Goal: Check status: Check status

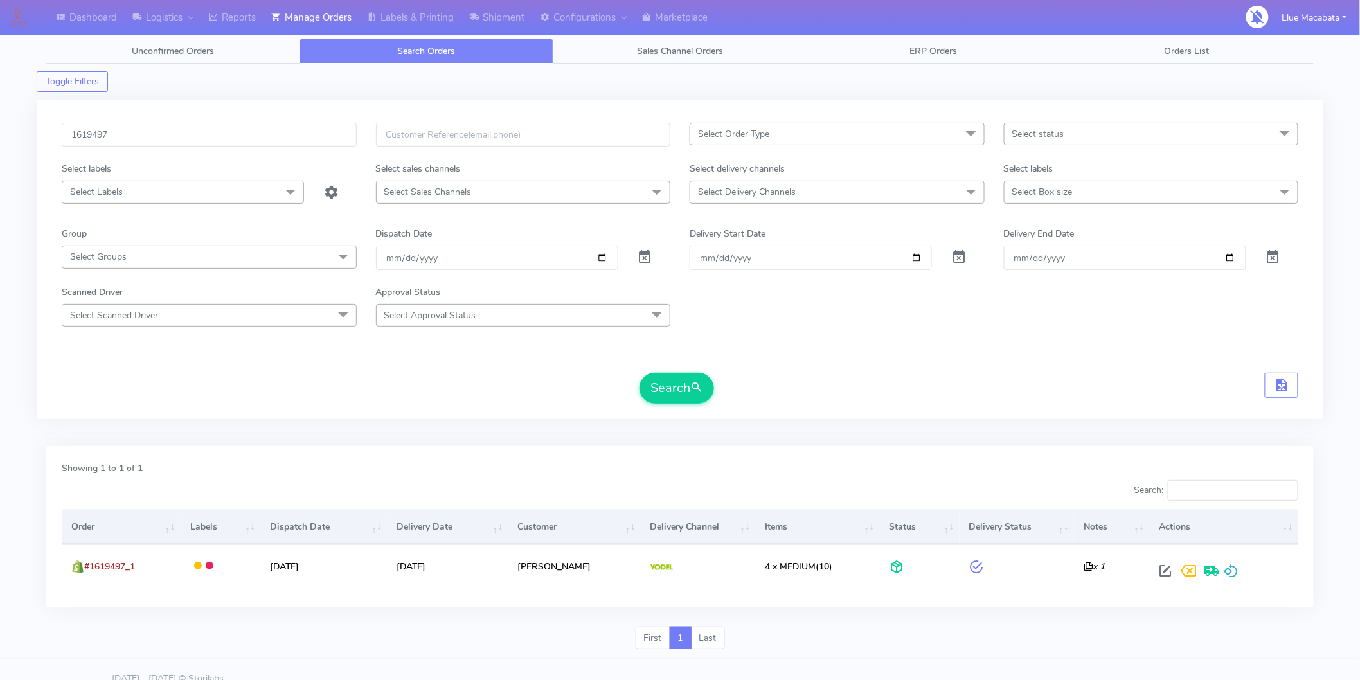
click at [129, 132] on input "1619497" at bounding box center [209, 135] width 295 height 24
type input "1622807"
drag, startPoint x: 672, startPoint y: 394, endPoint x: 593, endPoint y: 414, distance: 81.5
click at [672, 394] on button "Search" at bounding box center [676, 388] width 75 height 31
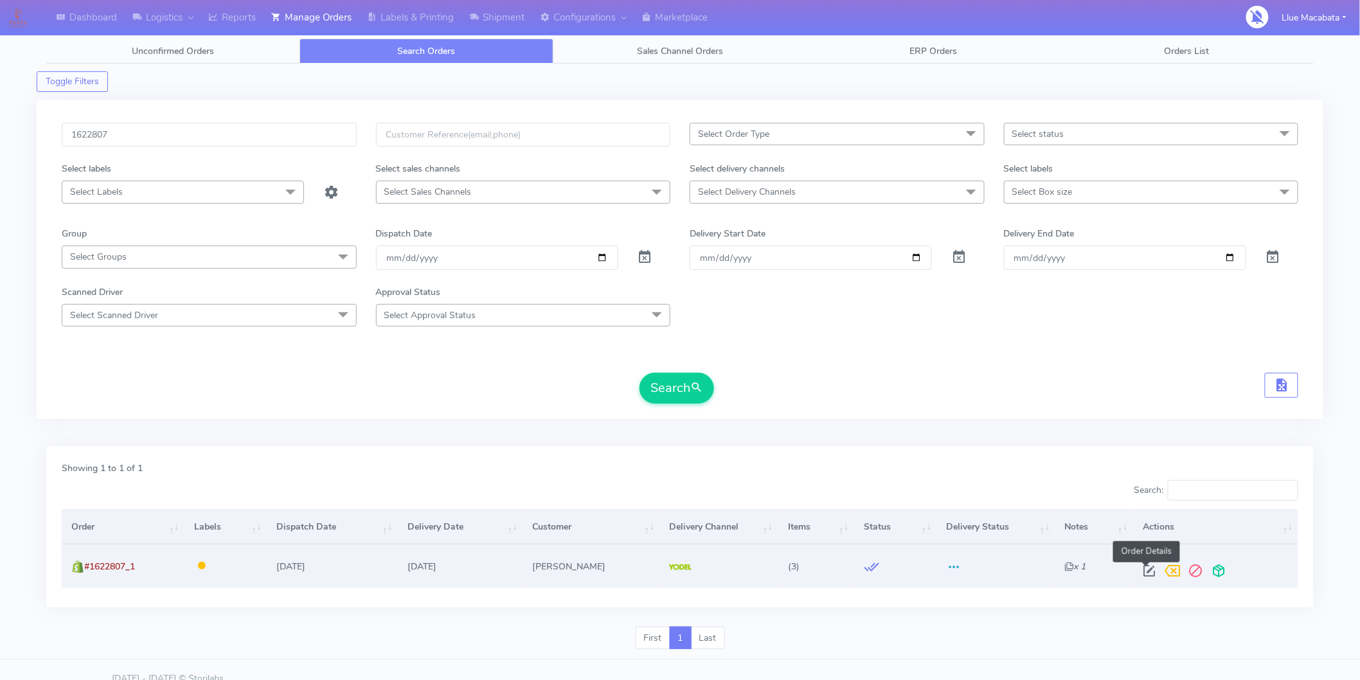
click at [1141, 568] on span at bounding box center [1149, 574] width 23 height 12
select select "5"
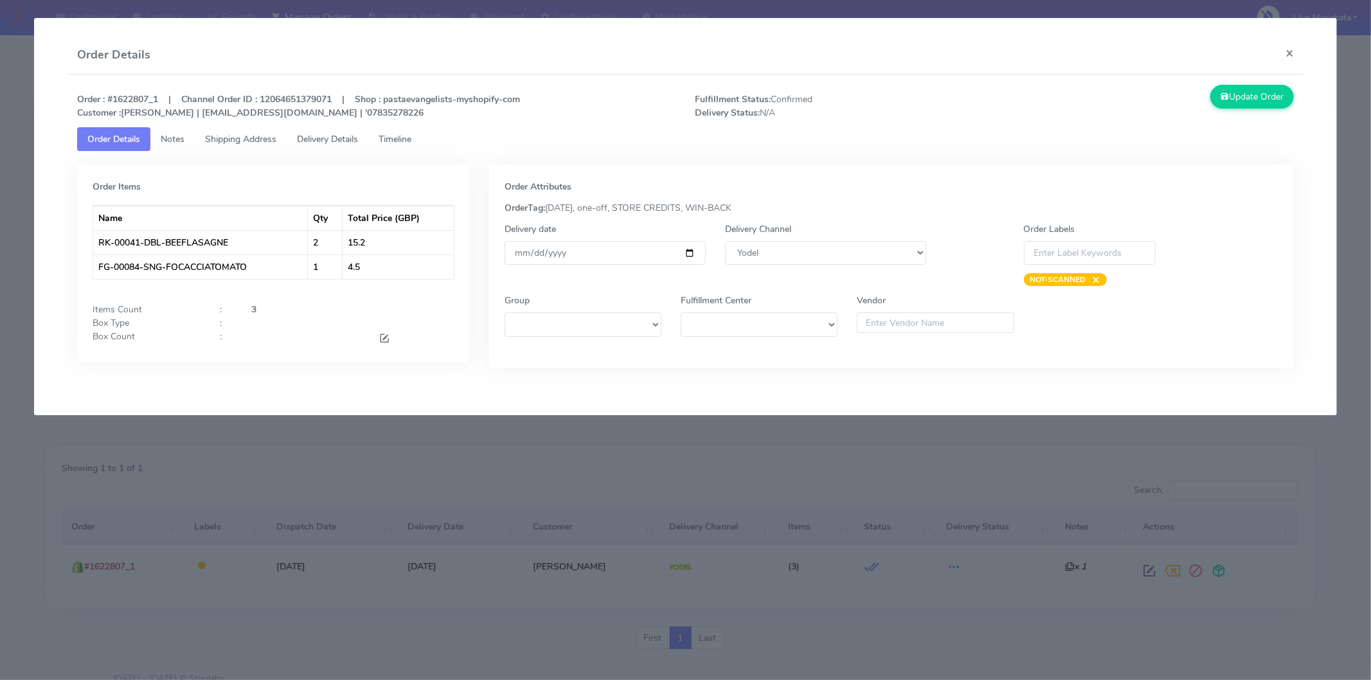
click at [402, 135] on span "Timeline" at bounding box center [395, 139] width 33 height 12
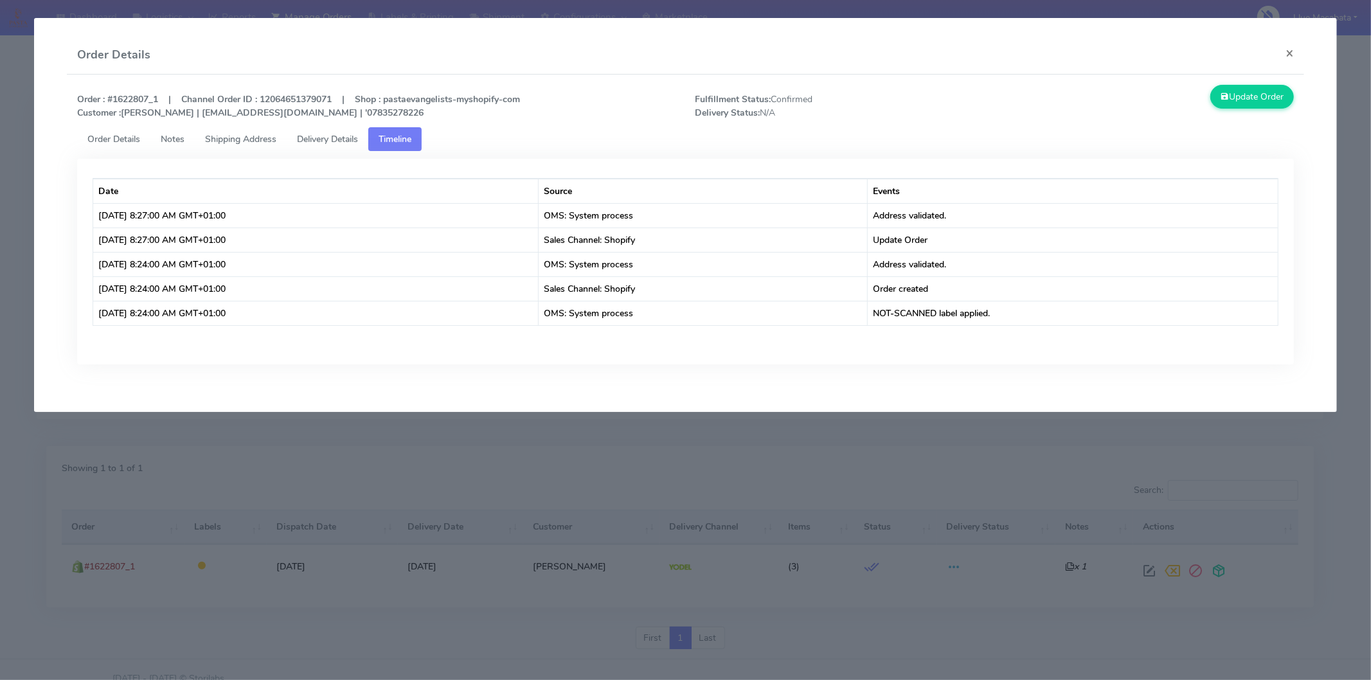
click at [348, 136] on span "Delivery Details" at bounding box center [327, 139] width 61 height 12
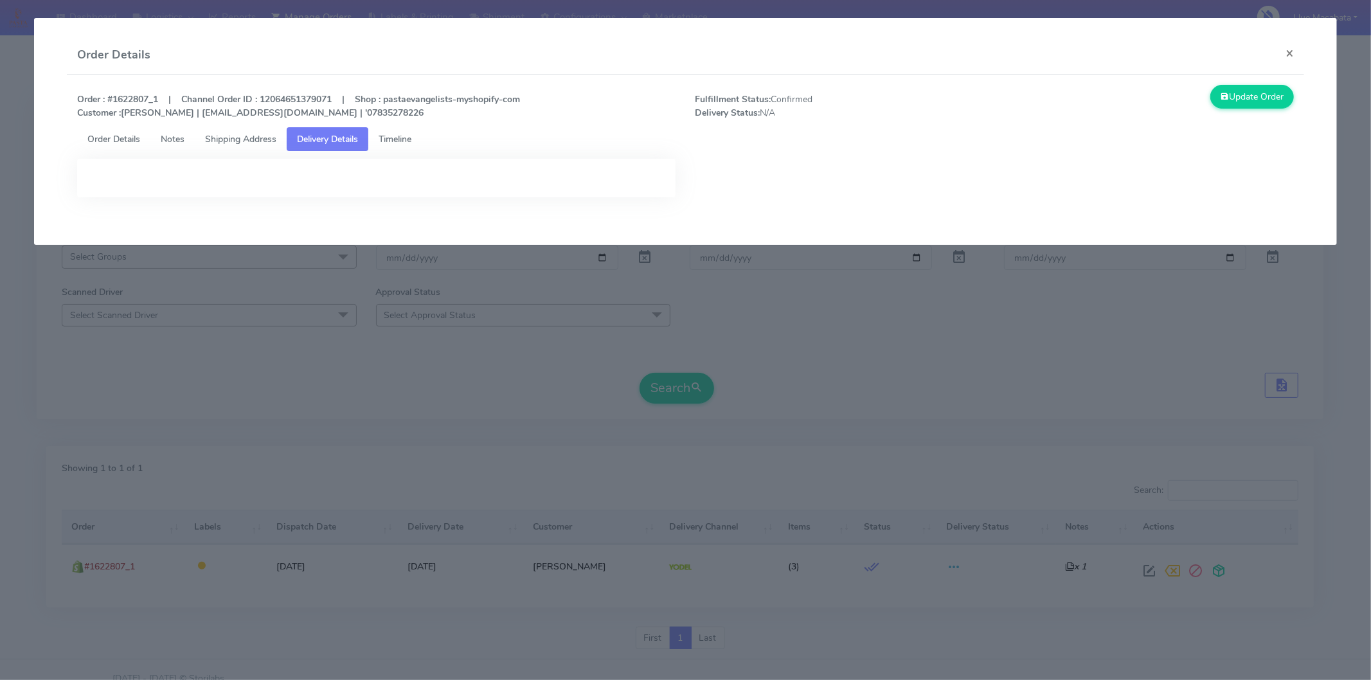
click at [271, 131] on link "Shipping Address" at bounding box center [241, 139] width 92 height 24
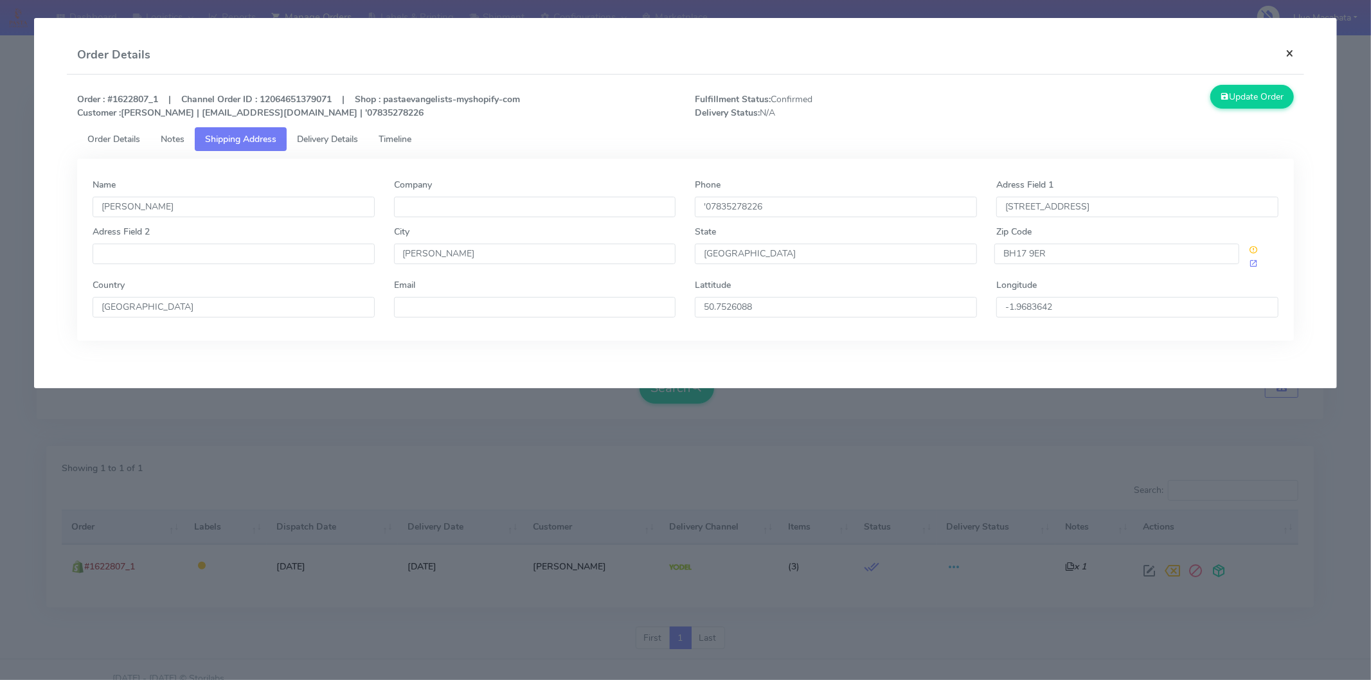
click at [1291, 53] on button "×" at bounding box center [1289, 53] width 29 height 34
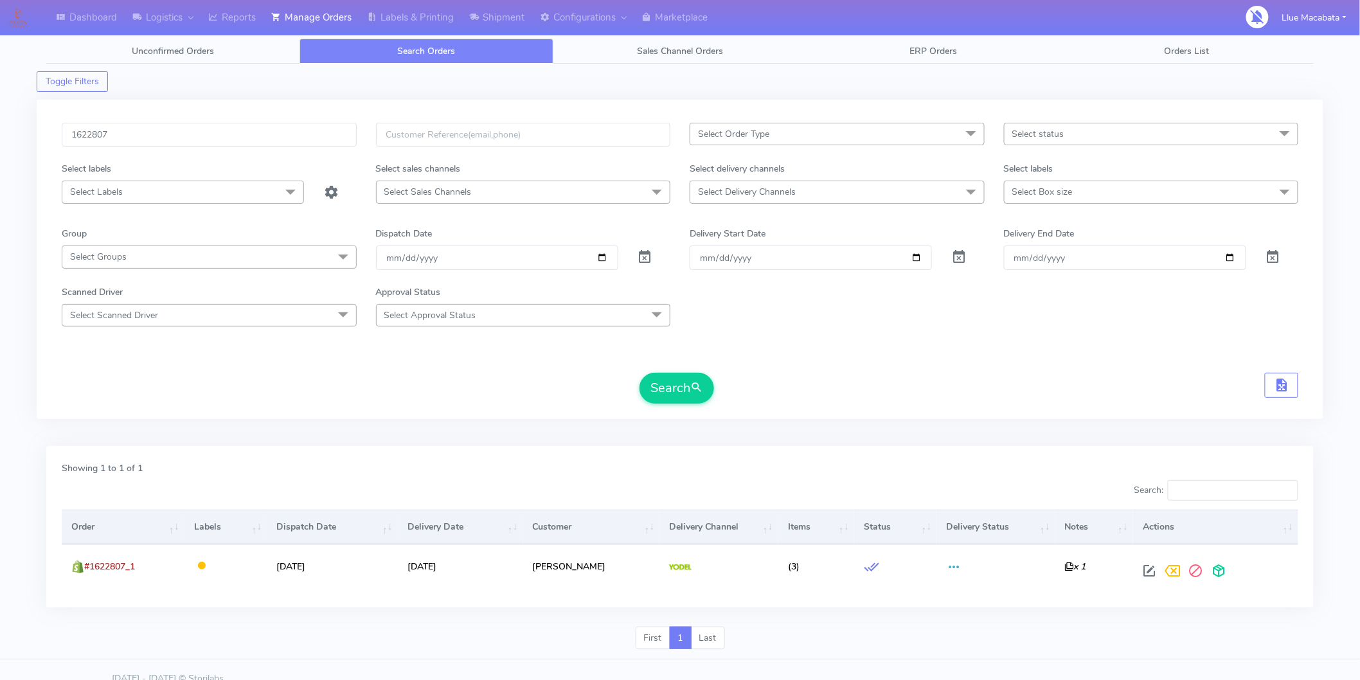
click at [127, 122] on div "1622807 Select Order Type Select All MEALS ATAVI One Off Pasta Club Gift Kit Ev…" at bounding box center [680, 259] width 1287 height 319
click at [125, 136] on input "1622807" at bounding box center [209, 135] width 295 height 24
paste input "18846"
type input "1618846"
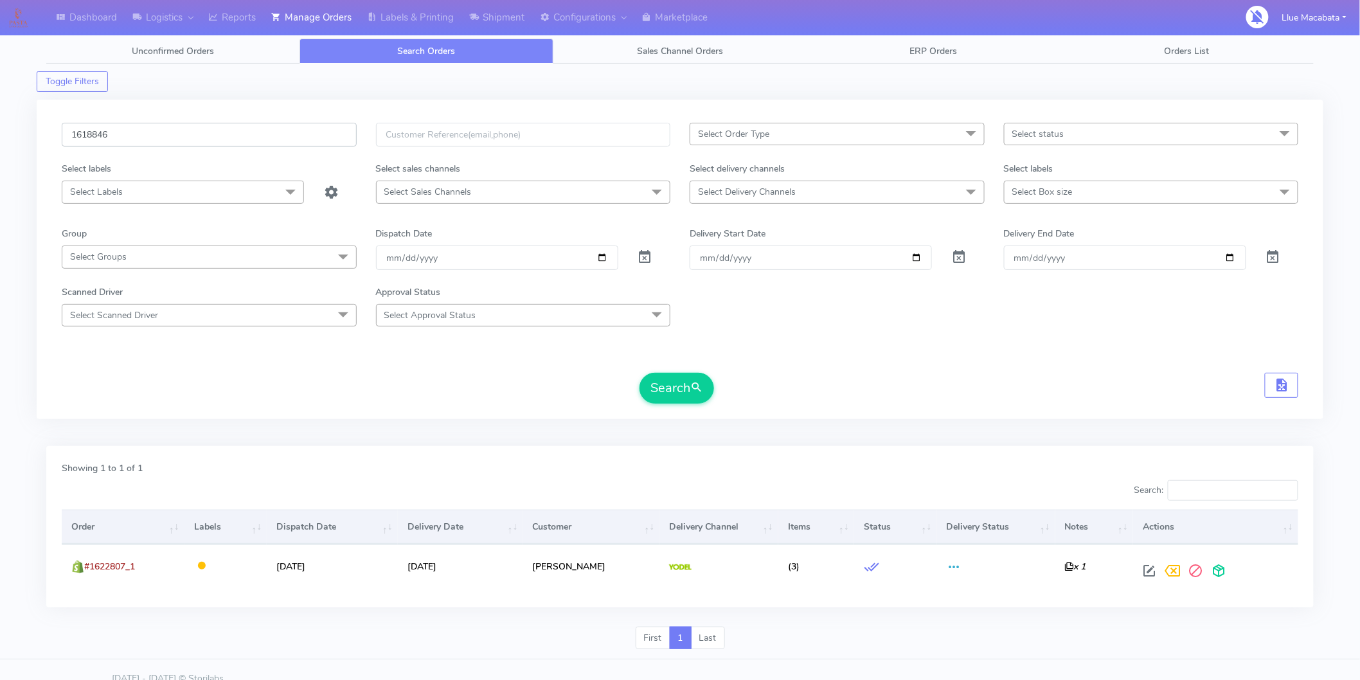
click at [639, 373] on button "Search" at bounding box center [676, 388] width 75 height 31
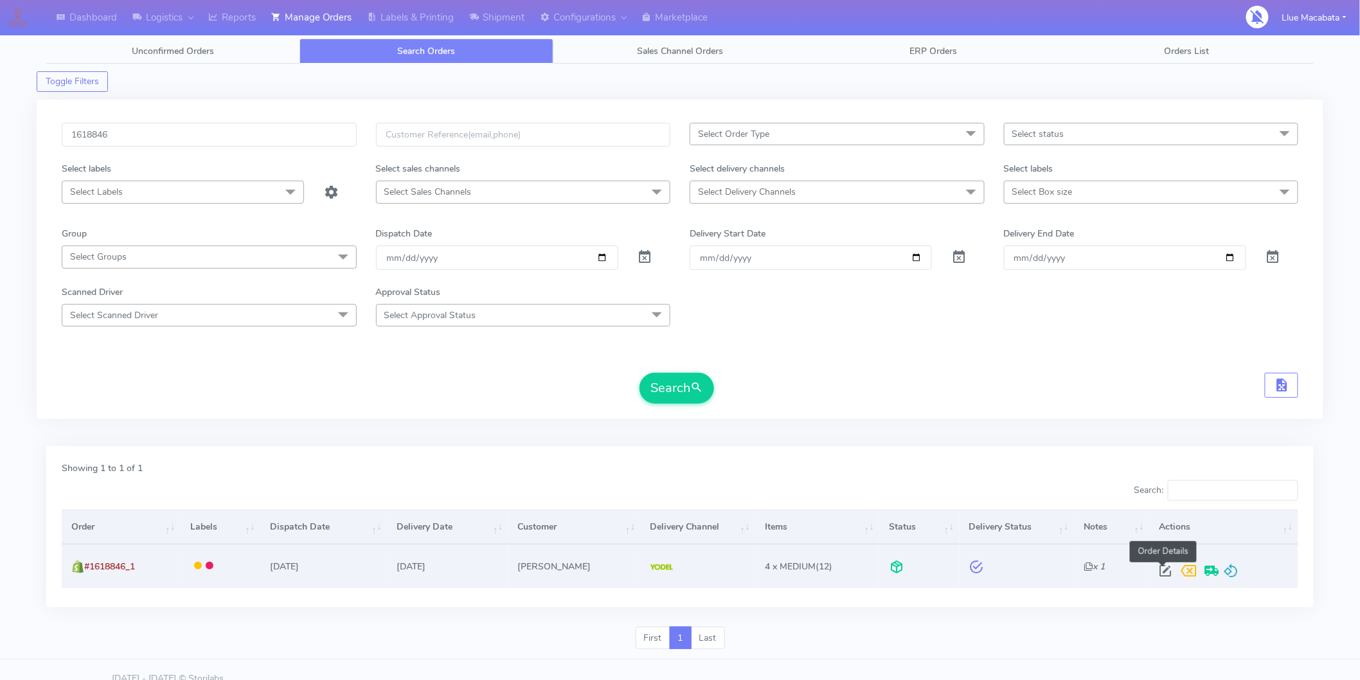
click at [1165, 573] on span at bounding box center [1165, 574] width 23 height 12
select select "5"
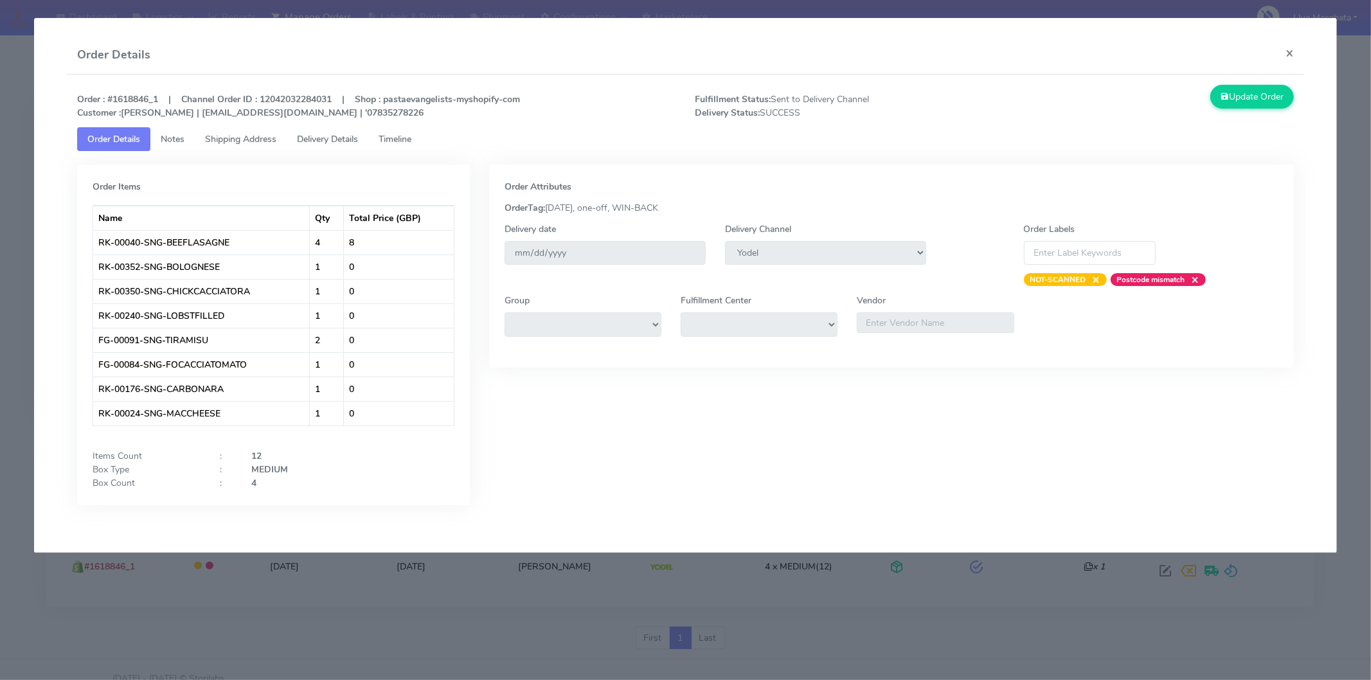
click at [408, 145] on link "Timeline" at bounding box center [394, 139] width 53 height 24
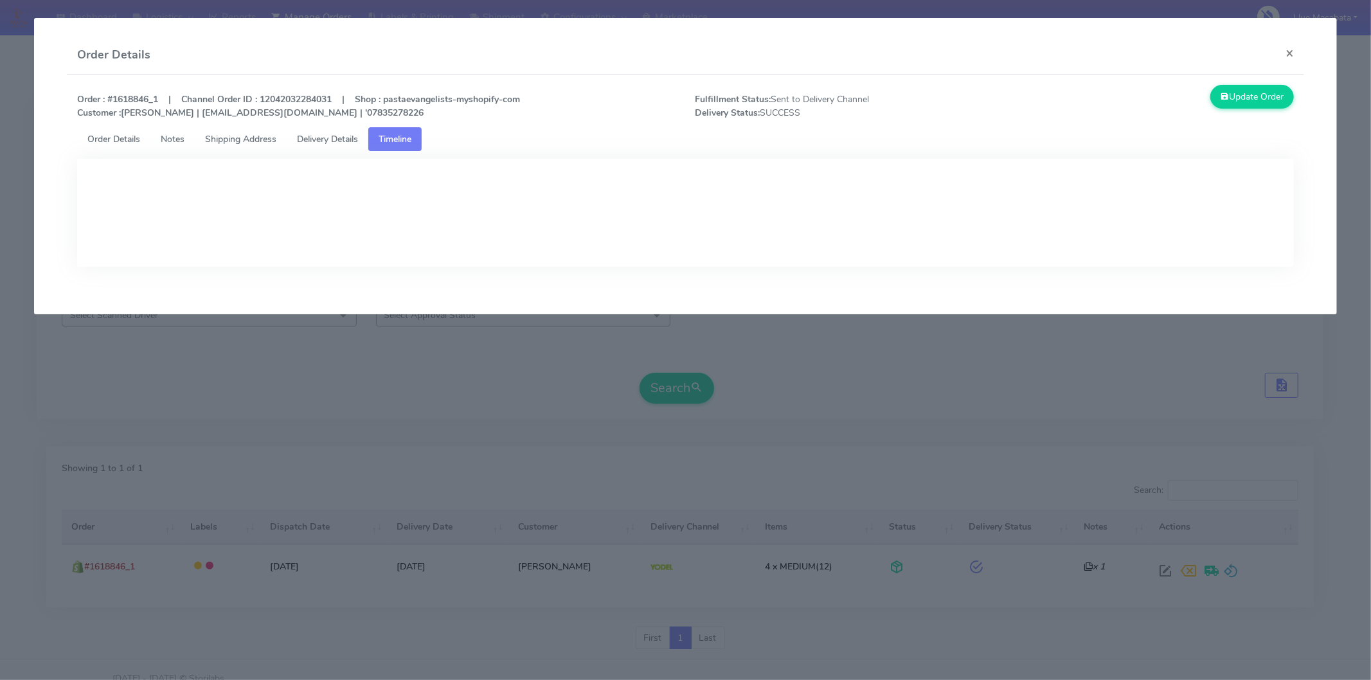
drag, startPoint x: 337, startPoint y: 139, endPoint x: 320, endPoint y: 144, distance: 17.3
click at [336, 139] on span "Delivery Details" at bounding box center [327, 139] width 61 height 12
